Goal: Check status: Check status

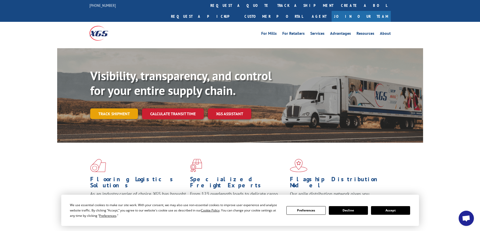
click at [121, 109] on link "Track shipment" at bounding box center [114, 114] width 48 height 11
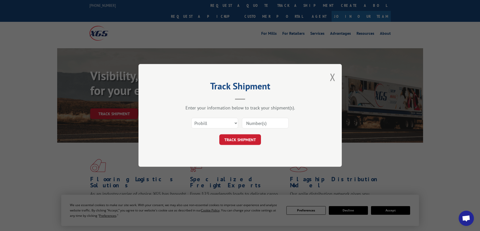
paste input "6044416"
type input "6044416"
click at [245, 141] on button "TRACK SHIPMENT" at bounding box center [240, 140] width 42 height 11
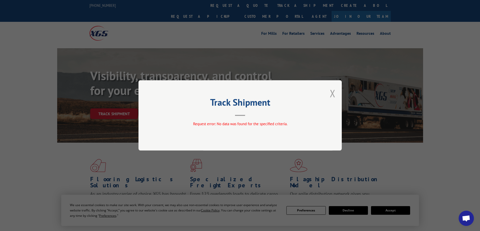
click at [334, 93] on button "Close modal" at bounding box center [333, 93] width 6 height 13
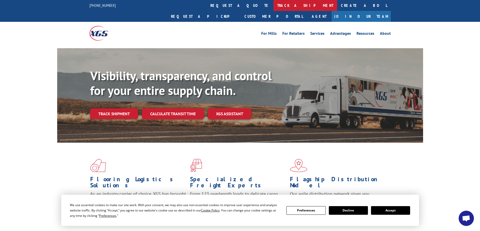
click at [274, 6] on link "track a shipment" at bounding box center [306, 5] width 64 height 11
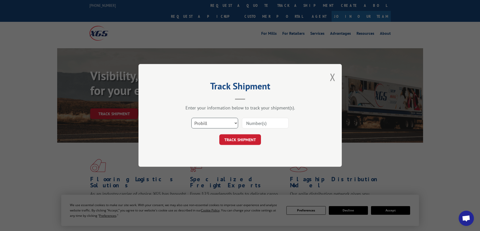
click at [235, 124] on select "Select category... Probill BOL PO" at bounding box center [214, 123] width 47 height 11
select select "bol"
click at [191, 118] on select "Select category... Probill BOL PO" at bounding box center [214, 123] width 47 height 11
click at [252, 125] on input at bounding box center [265, 123] width 47 height 11
paste input "6044416"
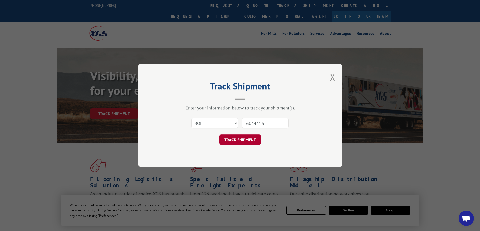
type input "6044416"
click at [238, 138] on button "TRACK SHIPMENT" at bounding box center [240, 140] width 42 height 11
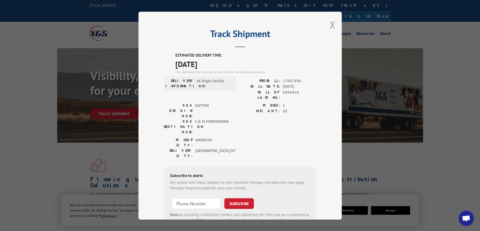
click at [330, 24] on button "Close modal" at bounding box center [333, 24] width 6 height 13
